Goal: Obtain resource: Download file/media

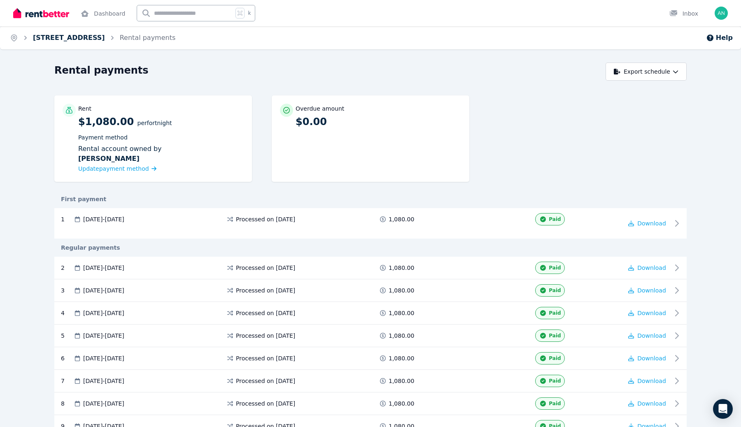
click at [98, 34] on link "[STREET_ADDRESS]" at bounding box center [69, 38] width 72 height 8
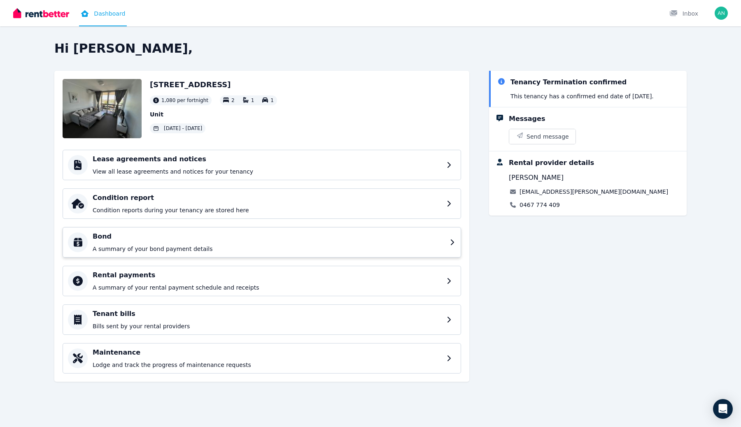
click at [138, 241] on h4 "Bond" at bounding box center [269, 237] width 352 height 10
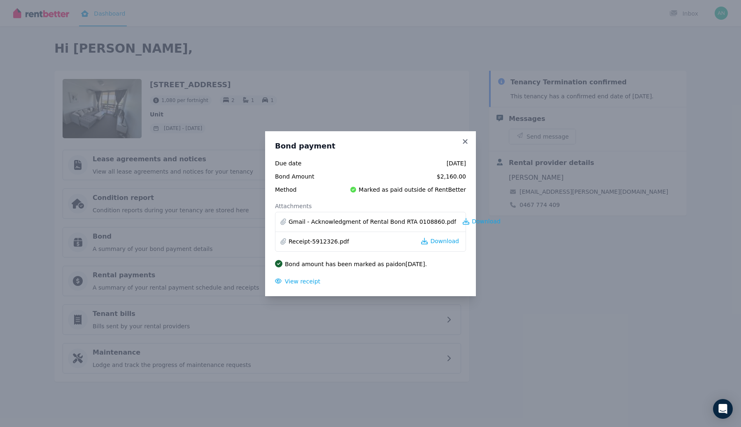
click at [423, 240] on li "Receipt-5912326.pdf Download" at bounding box center [370, 242] width 190 height 20
click at [439, 240] on span "Download" at bounding box center [444, 241] width 29 height 8
click at [466, 138] on icon at bounding box center [465, 141] width 8 height 7
